Goal: Transaction & Acquisition: Purchase product/service

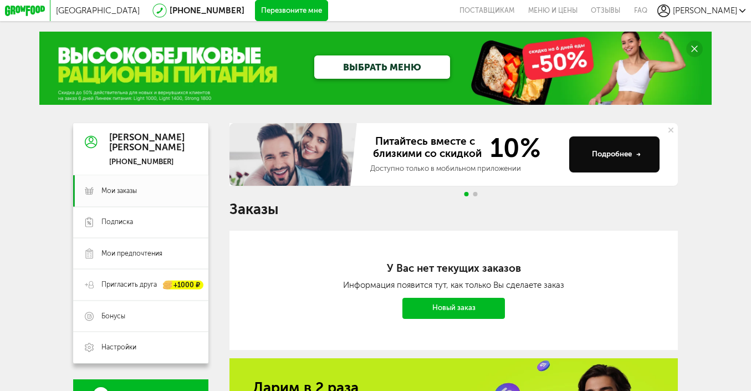
click at [441, 304] on link "Новый заказ" at bounding box center [453, 308] width 102 height 21
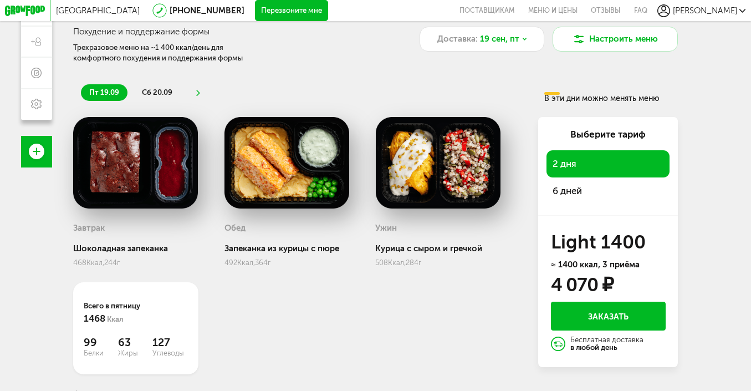
scroll to position [113, 0]
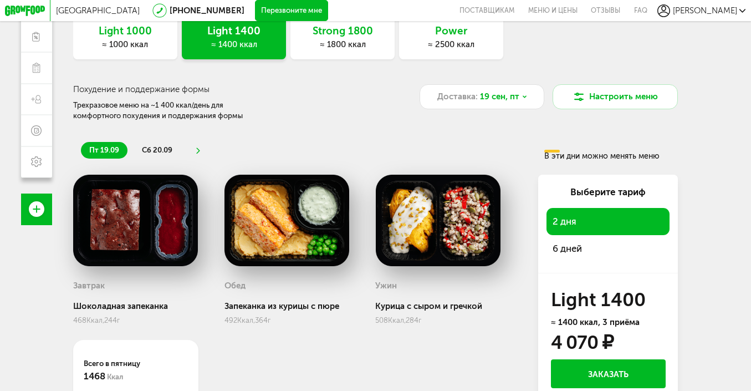
click at [169, 149] on span "сб 20.09" at bounding box center [157, 150] width 30 height 8
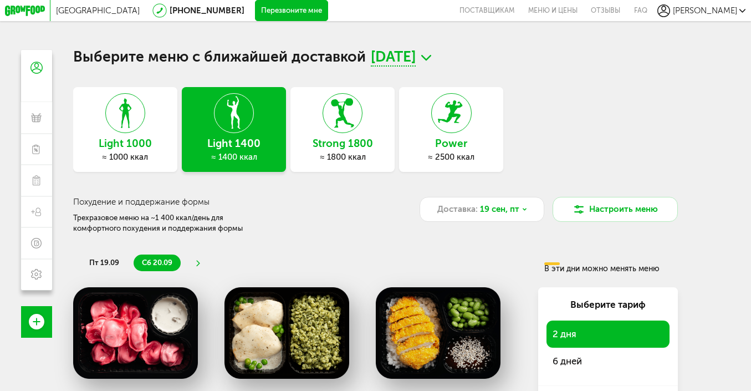
scroll to position [0, 0]
click at [85, 11] on span "[GEOGRAPHIC_DATA]" at bounding box center [98, 11] width 84 height 10
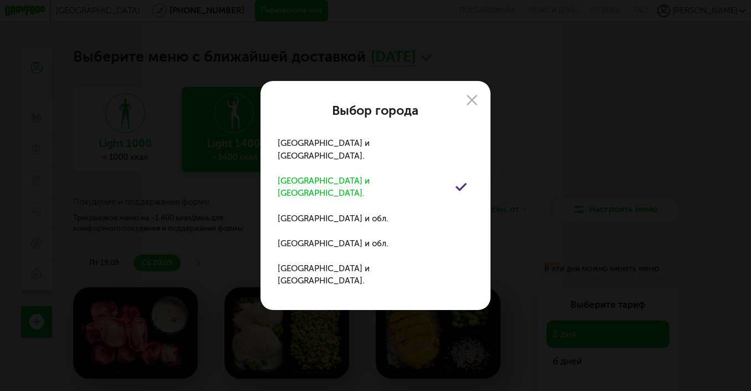
click at [361, 191] on div "[GEOGRAPHIC_DATA] и [GEOGRAPHIC_DATA]." at bounding box center [366, 187] width 177 height 25
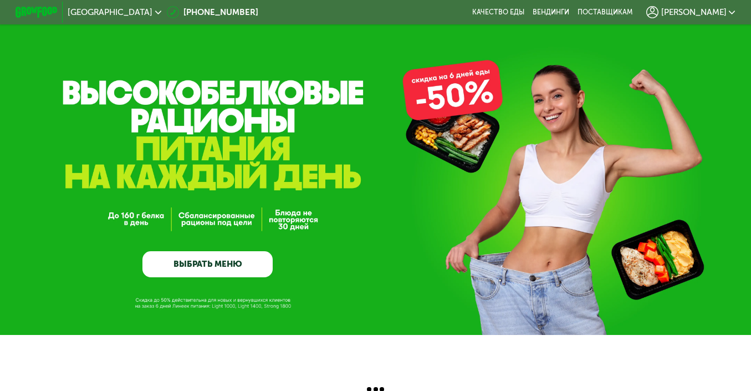
scroll to position [18, 0]
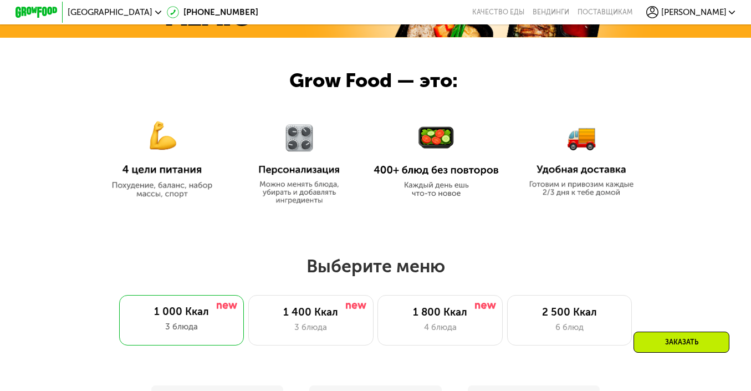
scroll to position [514, 0]
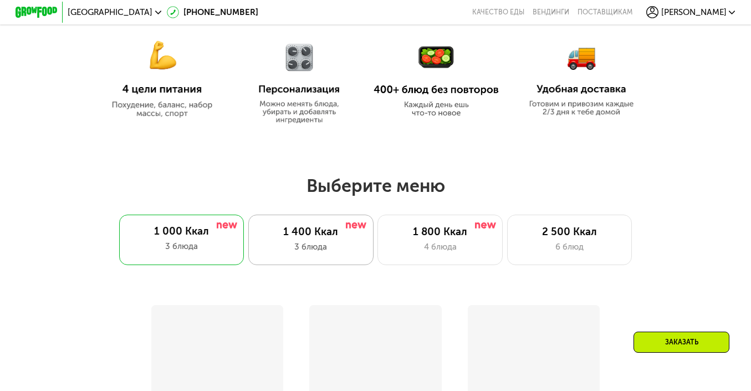
click at [321, 239] on div "1 400 Ккал 3 блюда" at bounding box center [310, 239] width 125 height 50
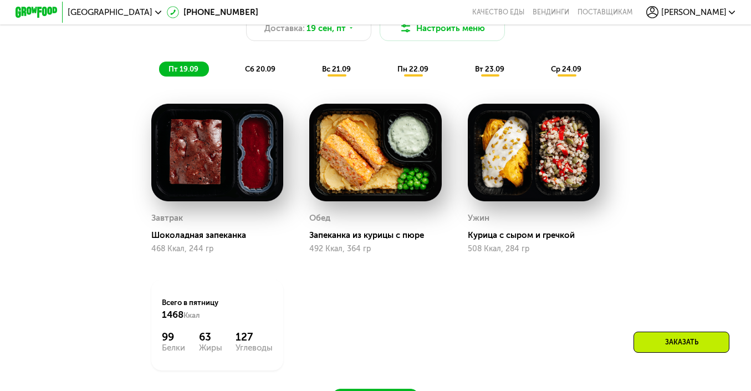
scroll to position [755, 0]
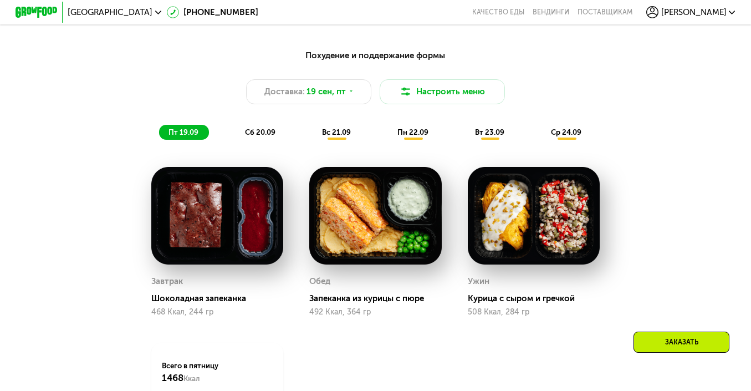
click at [339, 131] on span "вс 21.09" at bounding box center [336, 132] width 29 height 8
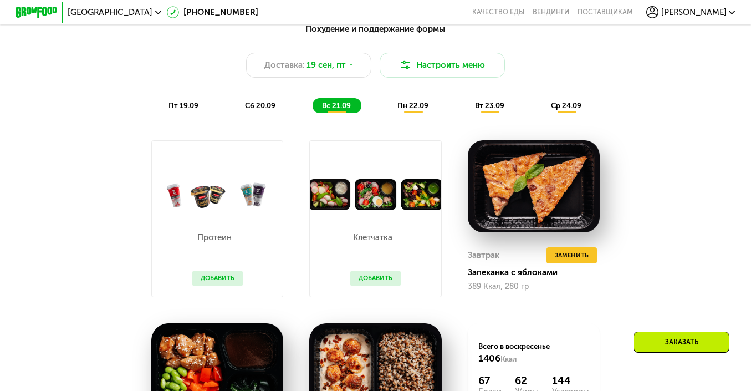
scroll to position [678, 0]
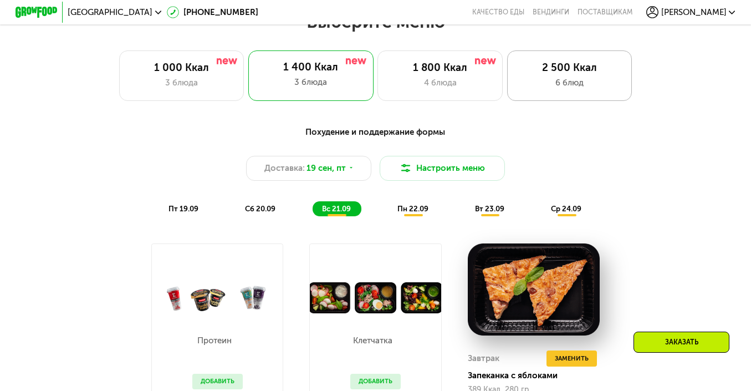
click at [546, 70] on div "2 500 Ккал" at bounding box center [569, 68] width 103 height 13
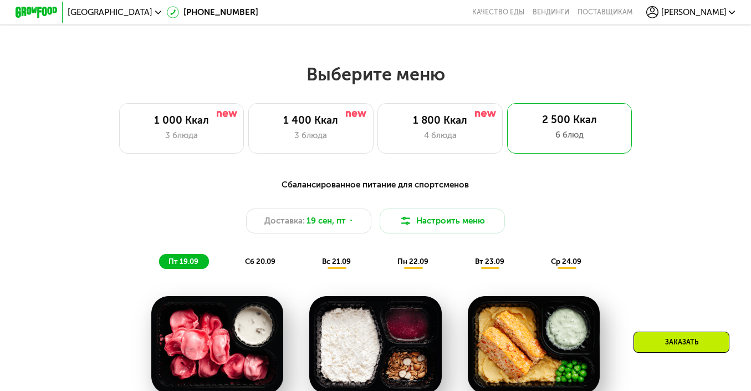
scroll to position [598, 0]
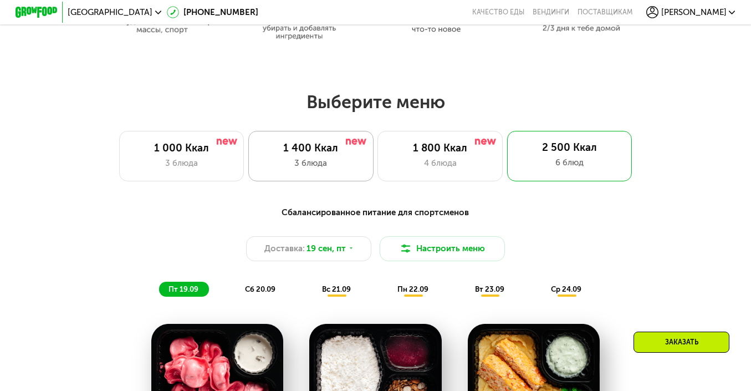
click at [336, 146] on div "1 400 Ккал" at bounding box center [310, 148] width 103 height 13
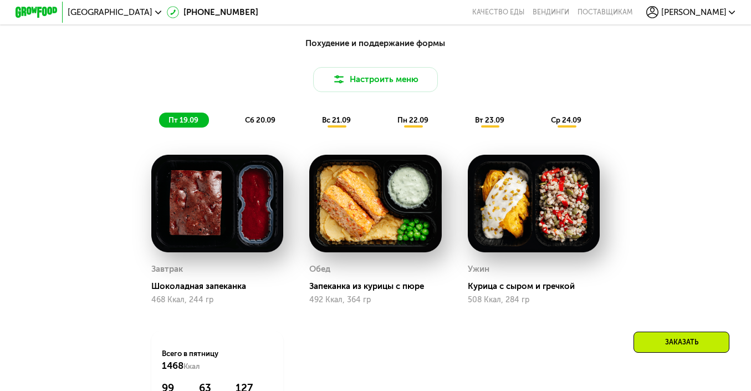
scroll to position [784, 0]
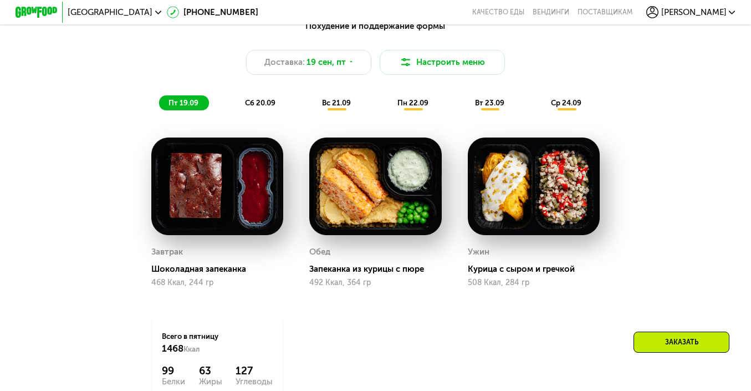
click at [346, 106] on span "вс 21.09" at bounding box center [336, 103] width 29 height 8
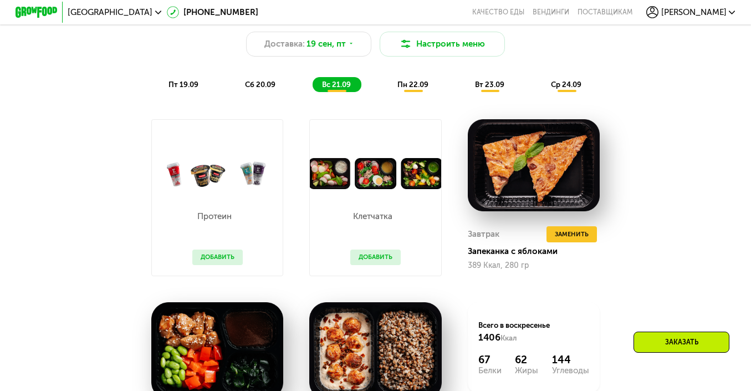
scroll to position [805, 0]
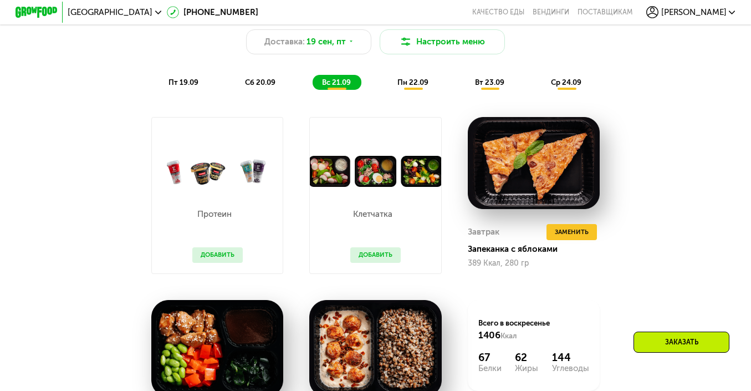
click at [657, 148] on div "Похудение и поддержание формы Доставка: [DATE] Настроить меню пт 19.09 сб 20.09…" at bounding box center [375, 248] width 642 height 510
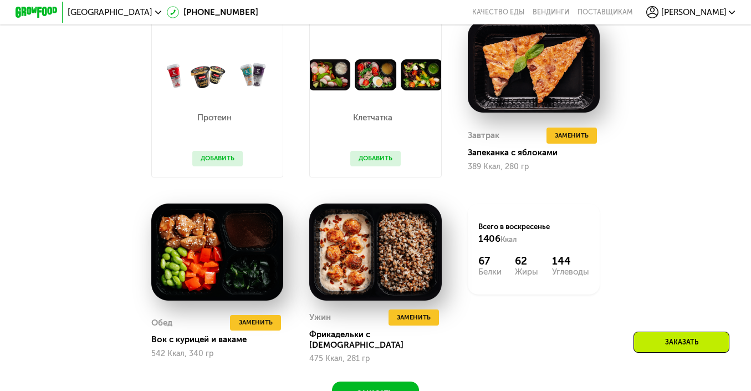
scroll to position [902, 0]
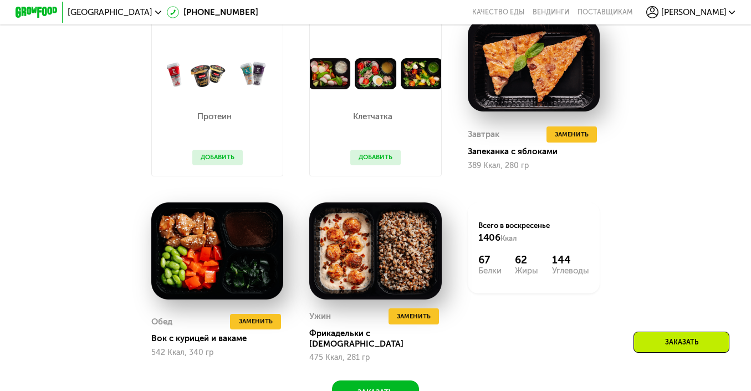
click at [659, 153] on div "Похудение и поддержание формы Доставка: [DATE] Настроить меню пт 19.09 сб 20.09…" at bounding box center [375, 151] width 642 height 510
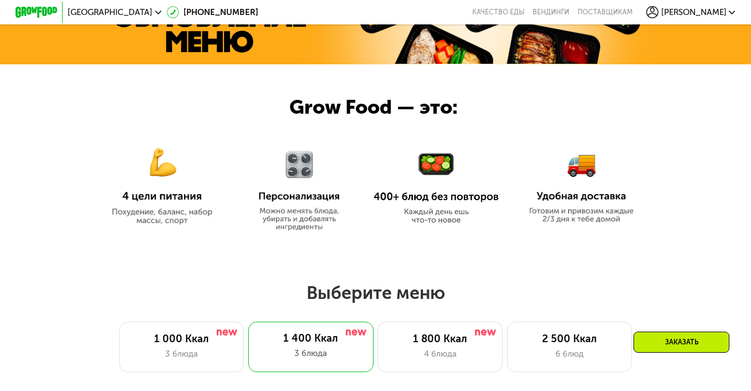
scroll to position [408, 0]
